Goal: Task Accomplishment & Management: Use online tool/utility

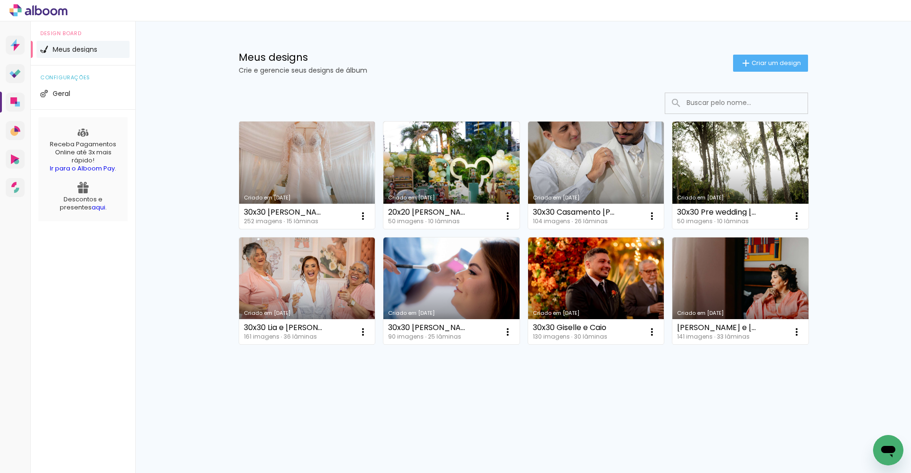
click at [312, 171] on link "Criado em [DATE]" at bounding box center [307, 174] width 136 height 107
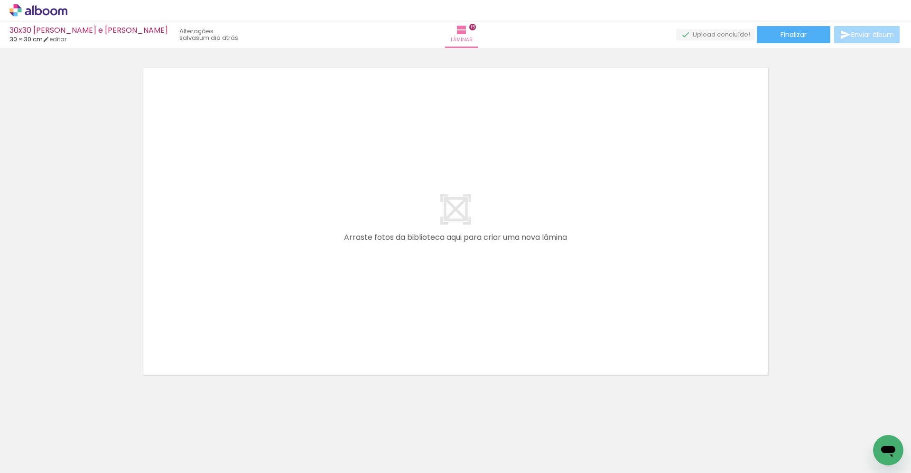
scroll to position [0, 3848]
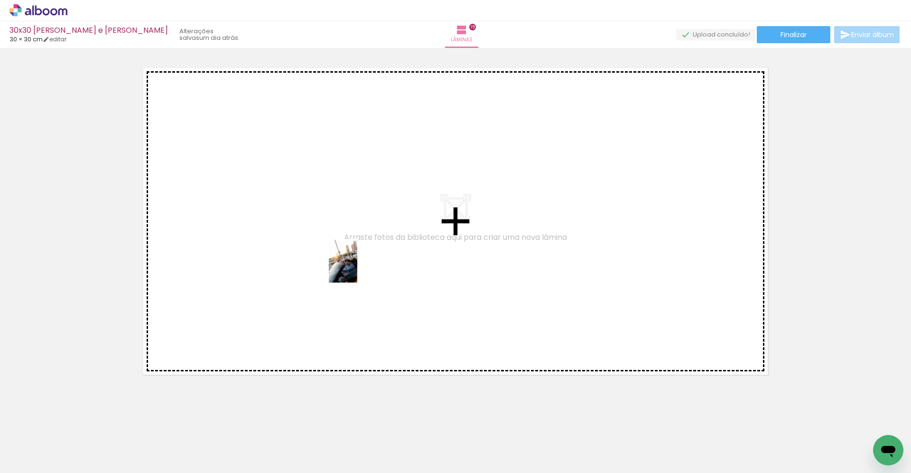
drag, startPoint x: 614, startPoint y: 446, endPoint x: 537, endPoint y: 386, distance: 97.7
click at [357, 268] on quentale-workspace at bounding box center [455, 236] width 911 height 473
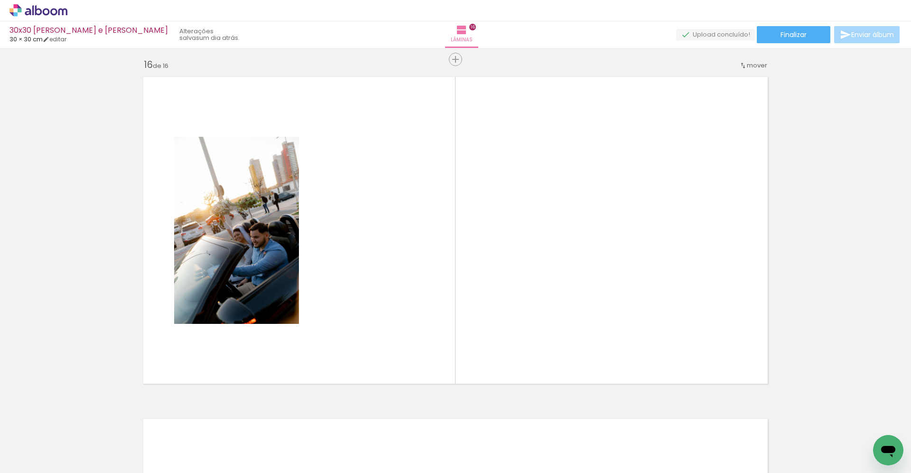
scroll to position [5128, 0]
drag, startPoint x: 551, startPoint y: 433, endPoint x: 529, endPoint y: 247, distance: 187.2
click at [529, 247] on quentale-workspace at bounding box center [455, 236] width 911 height 473
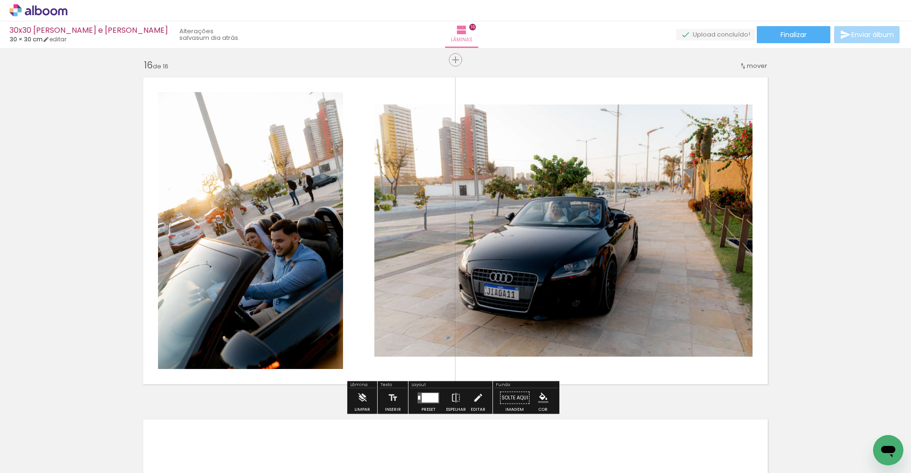
click at [427, 394] on div at bounding box center [430, 396] width 17 height 9
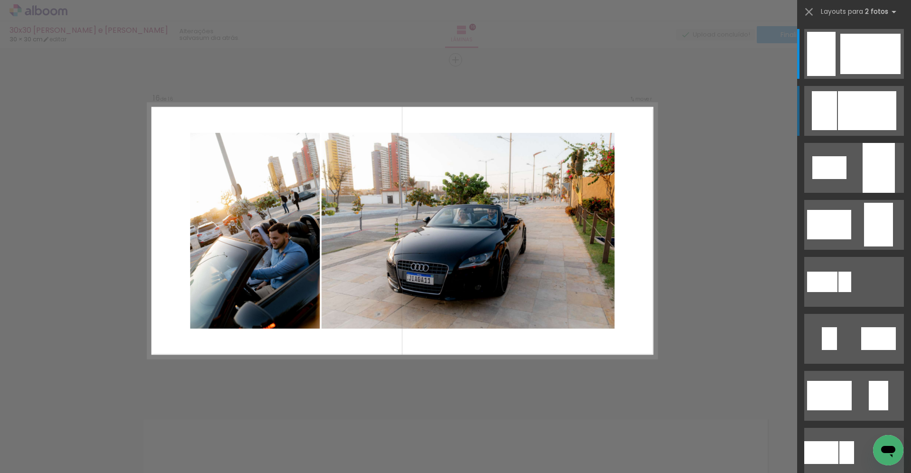
click at [877, 115] on div at bounding box center [867, 110] width 58 height 39
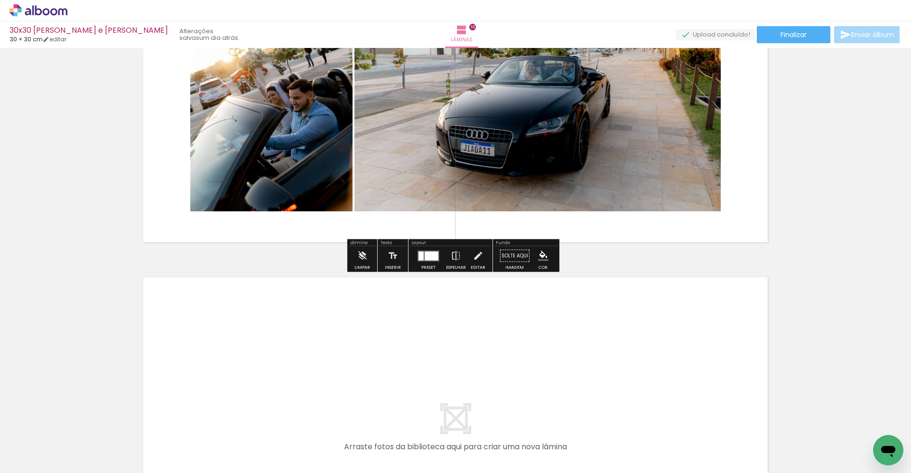
scroll to position [5381, 0]
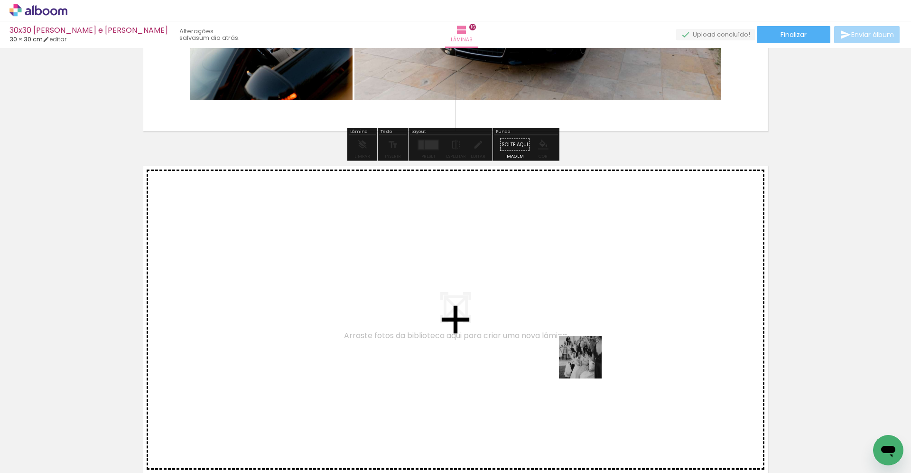
drag, startPoint x: 662, startPoint y: 435, endPoint x: 521, endPoint y: 326, distance: 177.9
click at [521, 326] on quentale-workspace at bounding box center [455, 236] width 911 height 473
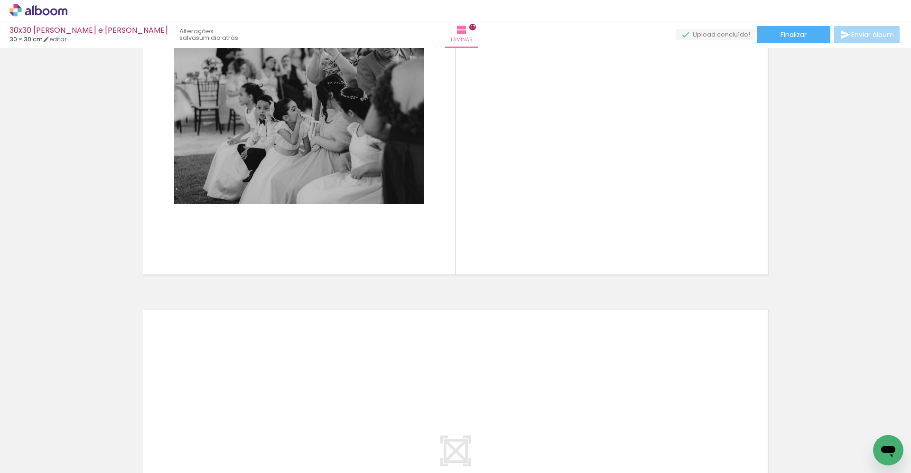
scroll to position [0, 4371]
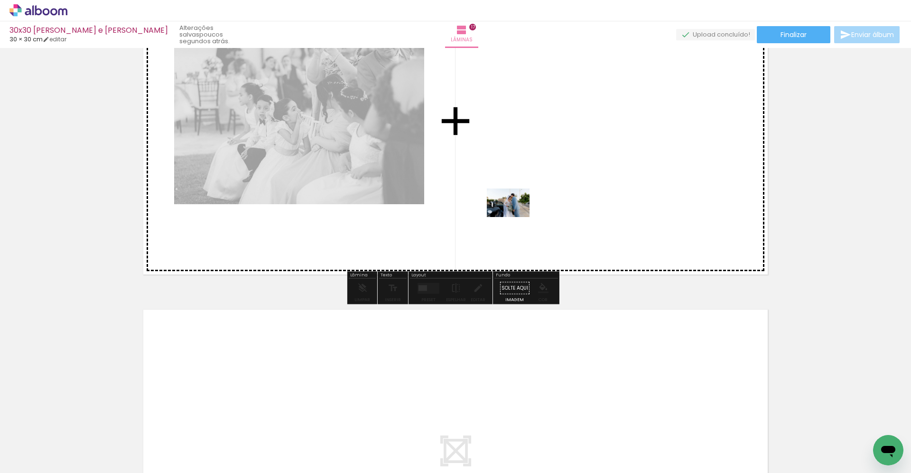
drag, startPoint x: 456, startPoint y: 449, endPoint x: 515, endPoint y: 217, distance: 239.4
click at [515, 217] on quentale-workspace at bounding box center [455, 236] width 911 height 473
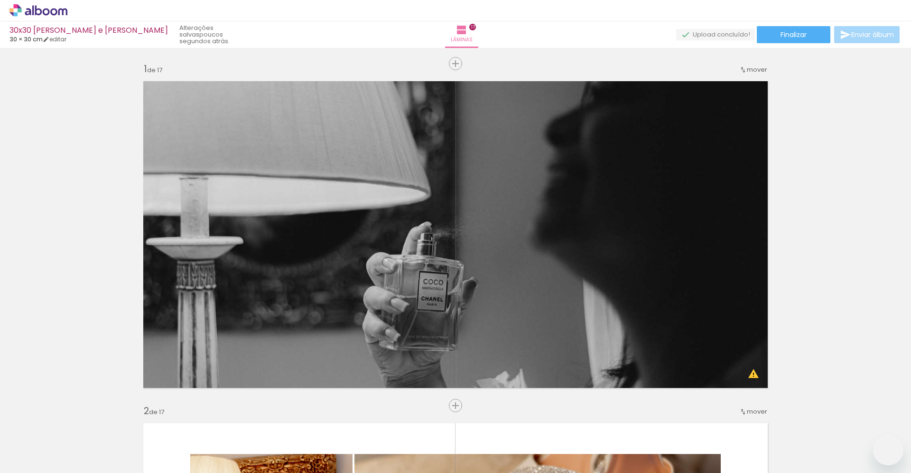
click at [554, 201] on quentale-workspace at bounding box center [455, 236] width 911 height 473
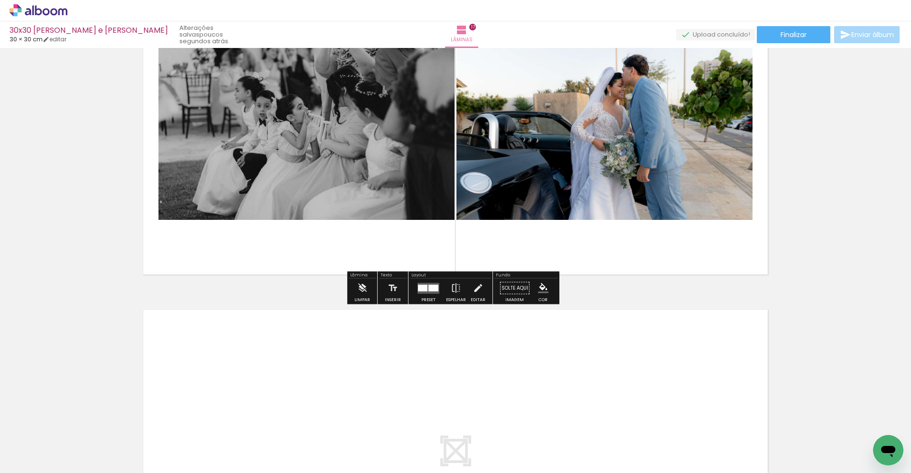
scroll to position [0, 4371]
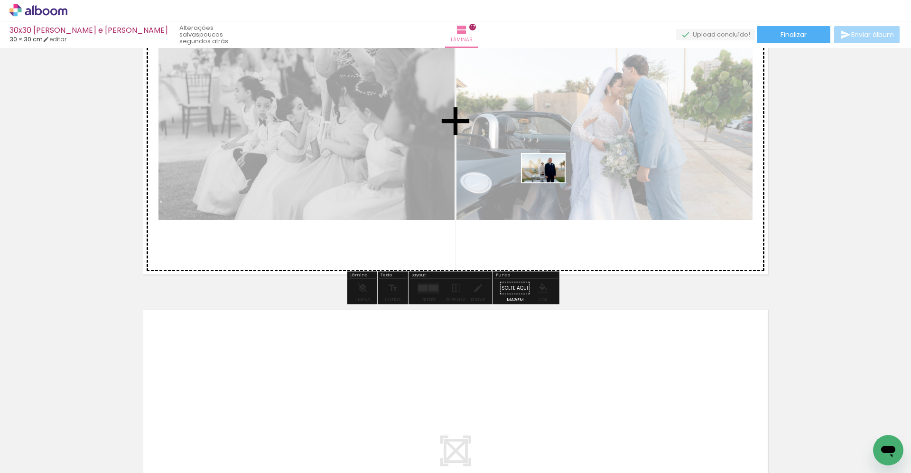
drag, startPoint x: 563, startPoint y: 455, endPoint x: 550, endPoint y: 182, distance: 273.1
click at [550, 182] on quentale-workspace at bounding box center [455, 236] width 911 height 473
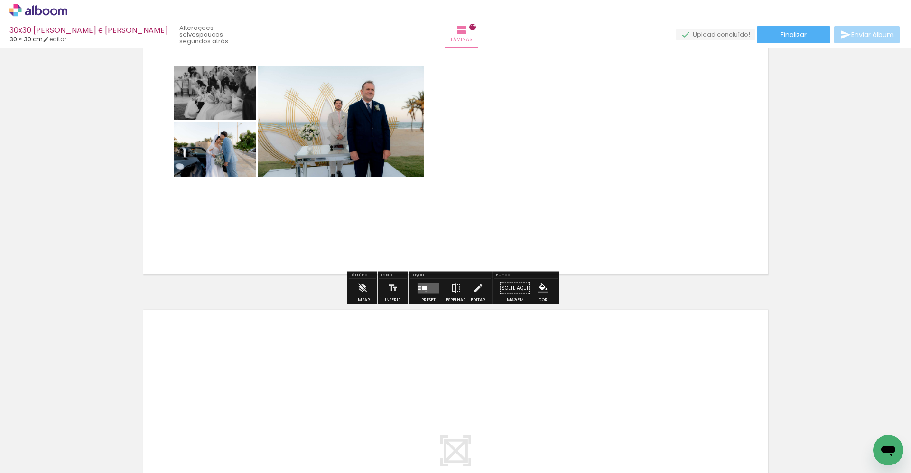
click at [424, 291] on quentale-layouter at bounding box center [429, 287] width 22 height 11
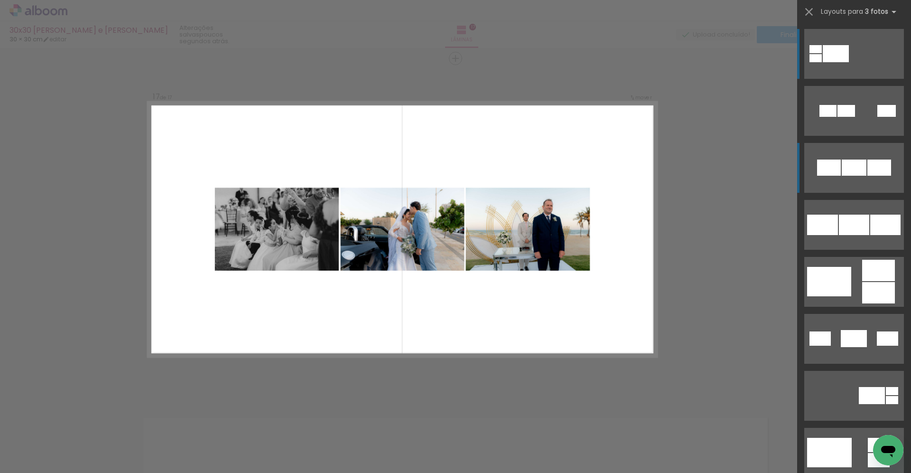
scroll to position [5469, 0]
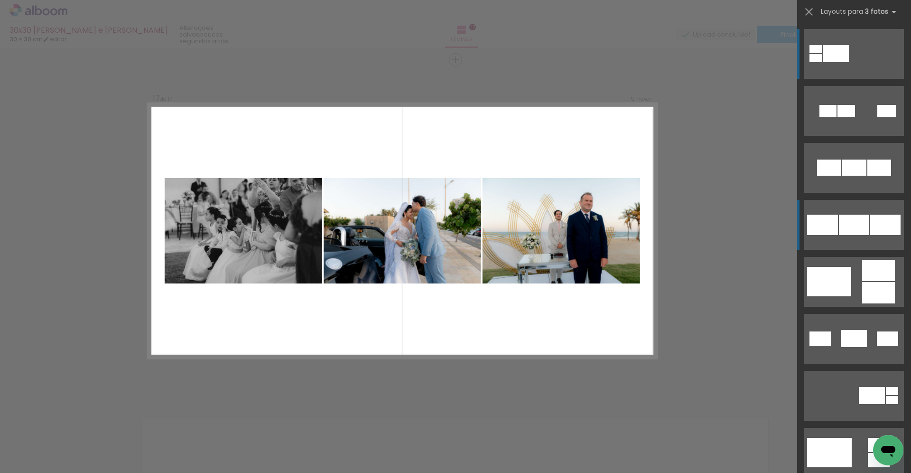
click at [842, 226] on div at bounding box center [854, 224] width 30 height 20
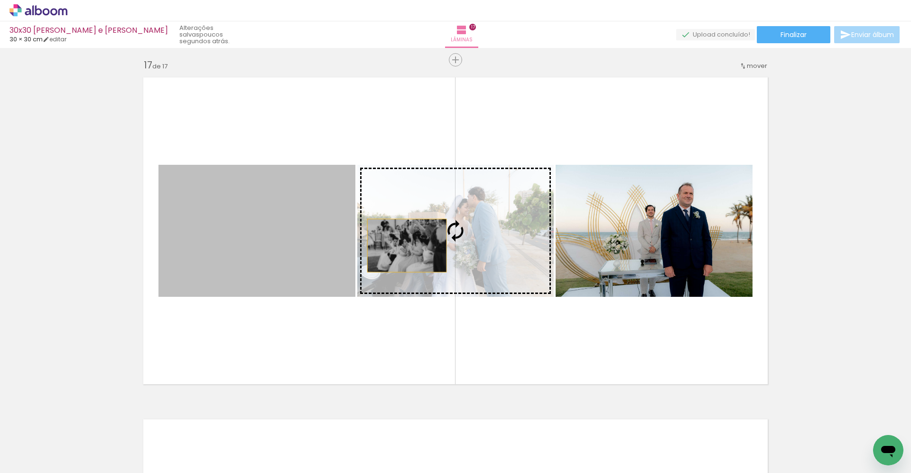
drag, startPoint x: 293, startPoint y: 242, endPoint x: 404, endPoint y: 245, distance: 111.1
click at [0, 0] on slot at bounding box center [0, 0] width 0 height 0
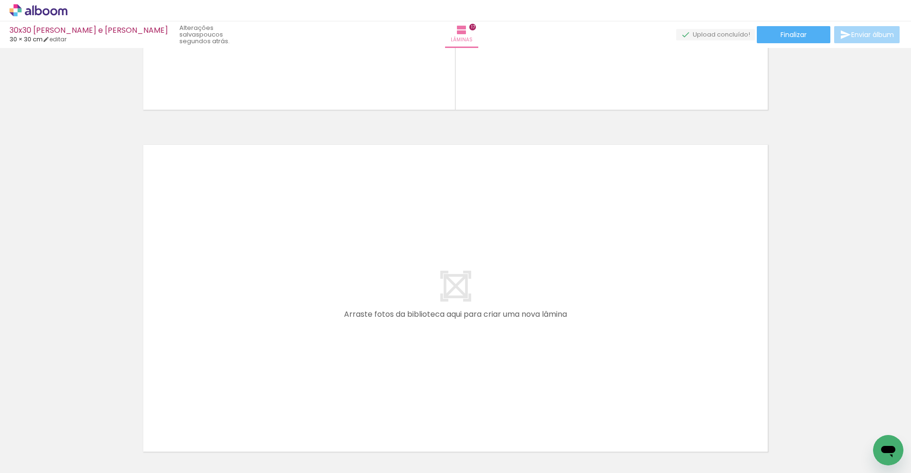
scroll to position [0, 4680]
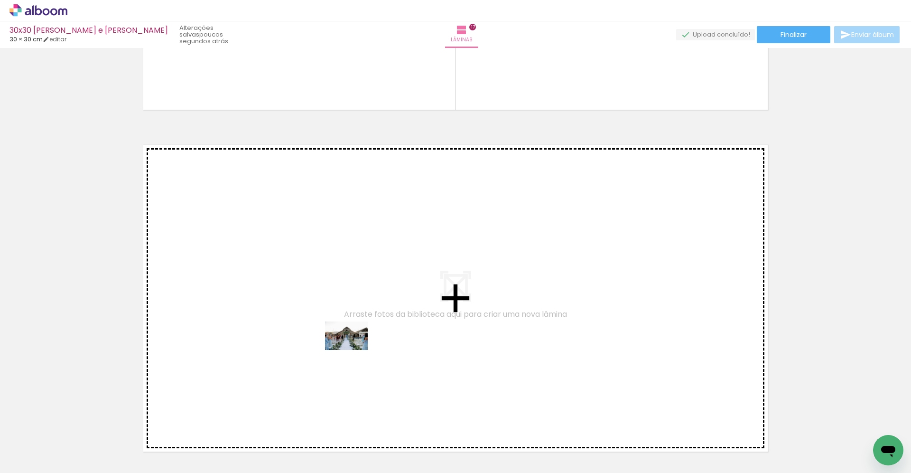
drag, startPoint x: 419, startPoint y: 441, endPoint x: 349, endPoint y: 344, distance: 119.2
click at [349, 344] on quentale-workspace at bounding box center [455, 236] width 911 height 473
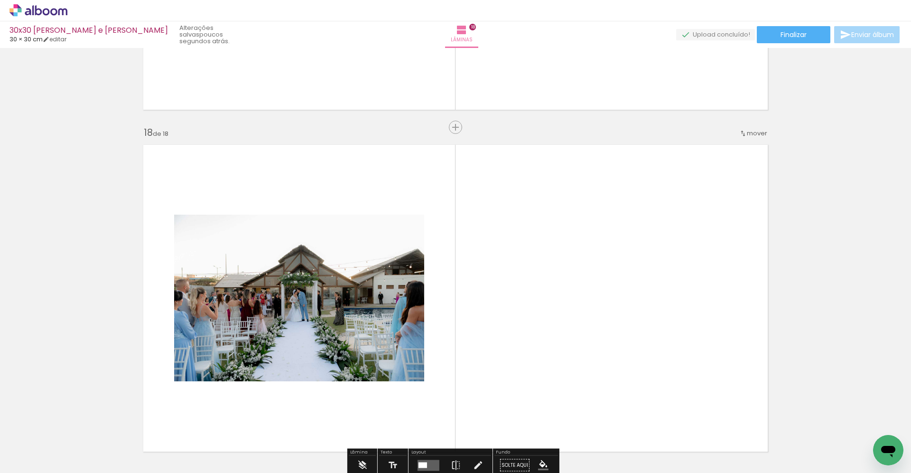
scroll to position [5811, 0]
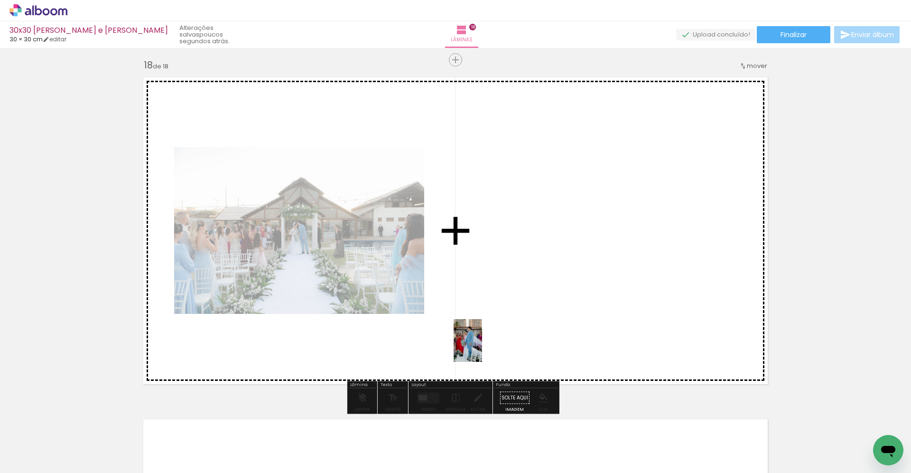
drag, startPoint x: 471, startPoint y: 445, endPoint x: 483, endPoint y: 347, distance: 97.9
click at [483, 347] on quentale-workspace at bounding box center [455, 236] width 911 height 473
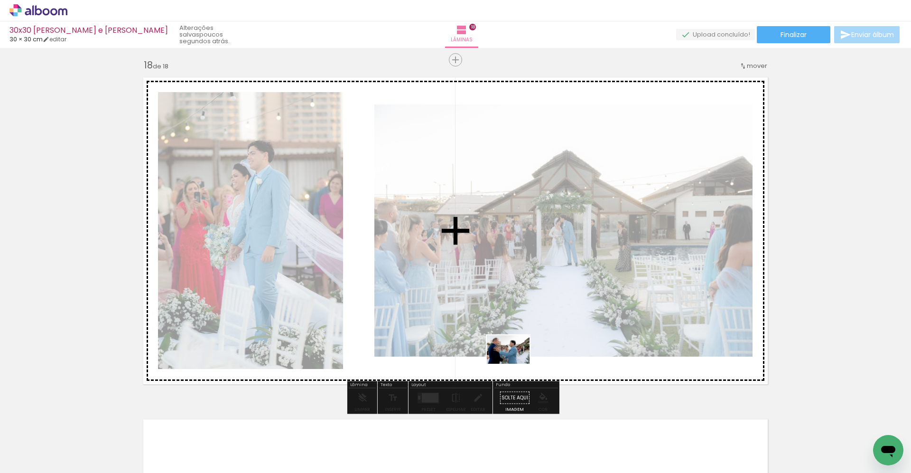
drag, startPoint x: 518, startPoint y: 446, endPoint x: 515, endPoint y: 363, distance: 82.6
click at [515, 363] on quentale-workspace at bounding box center [455, 236] width 911 height 473
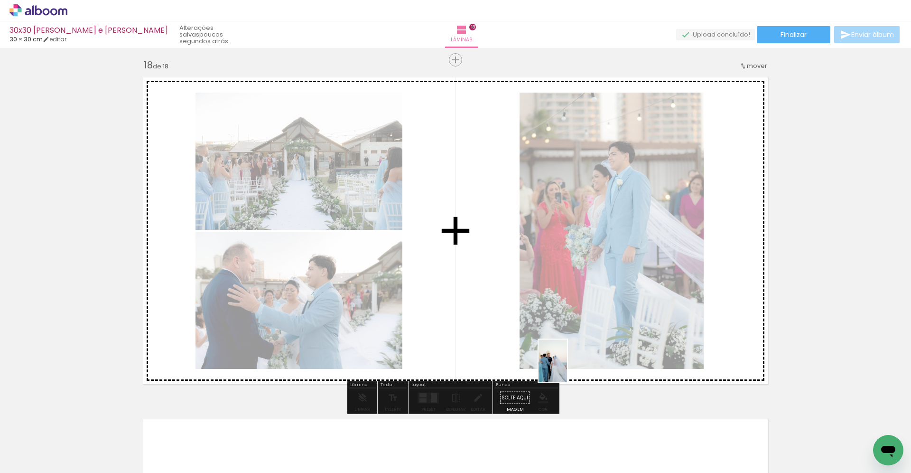
drag, startPoint x: 578, startPoint y: 440, endPoint x: 567, endPoint y: 368, distance: 73.0
click at [567, 368] on quentale-workspace at bounding box center [455, 236] width 911 height 473
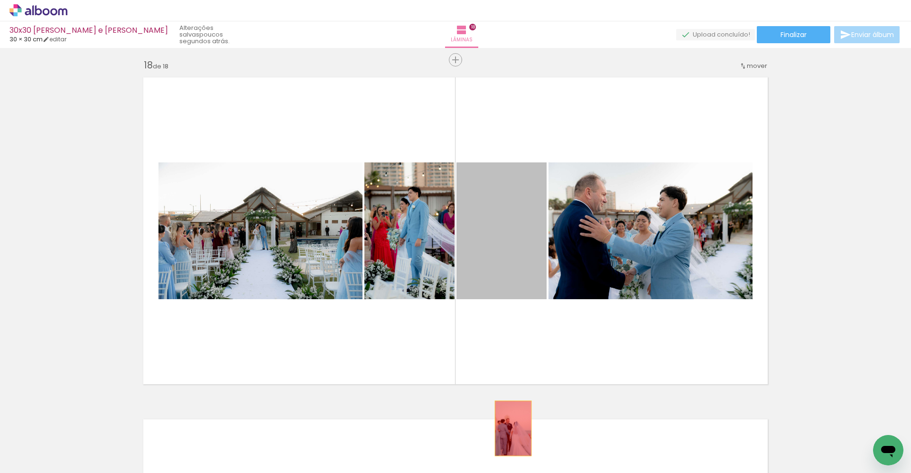
drag, startPoint x: 512, startPoint y: 265, endPoint x: 508, endPoint y: 435, distance: 170.4
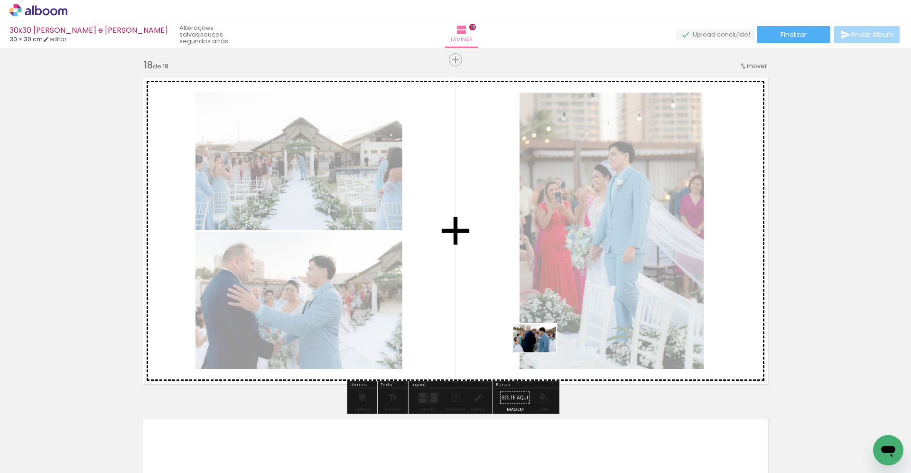
drag, startPoint x: 624, startPoint y: 453, endPoint x: 533, endPoint y: 342, distance: 143.6
click at [533, 342] on quentale-workspace at bounding box center [455, 236] width 911 height 473
